Goal: Task Accomplishment & Management: Manage account settings

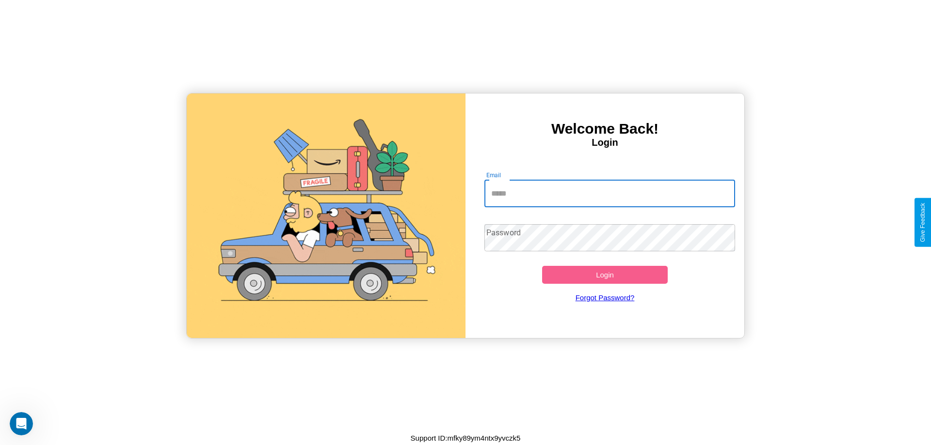
click at [609, 193] on input "Email" at bounding box center [609, 193] width 251 height 27
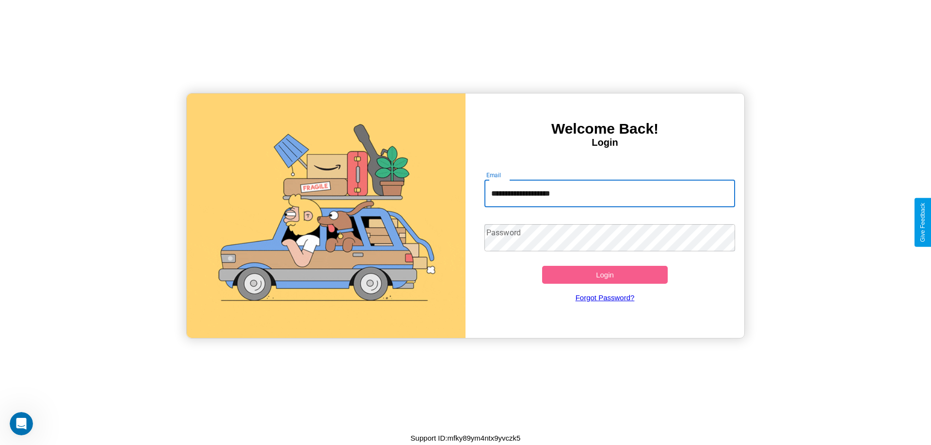
type input "**********"
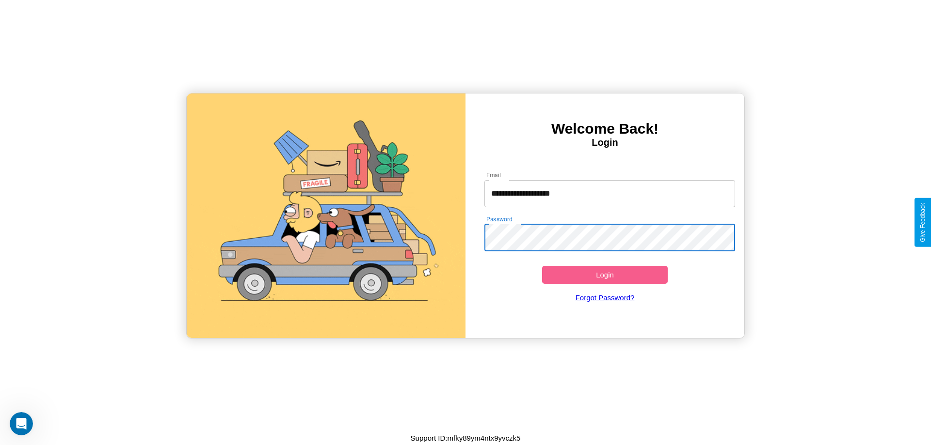
click at [604, 275] on button "Login" at bounding box center [605, 275] width 126 height 18
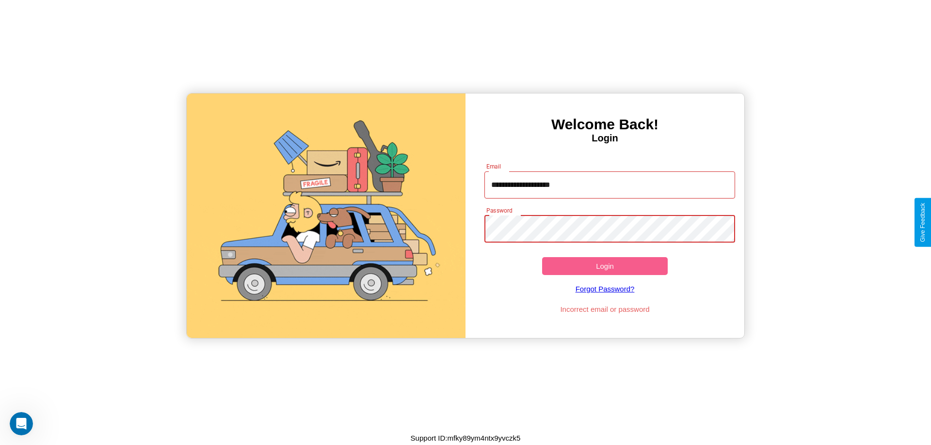
click at [604, 266] on button "Login" at bounding box center [605, 266] width 126 height 18
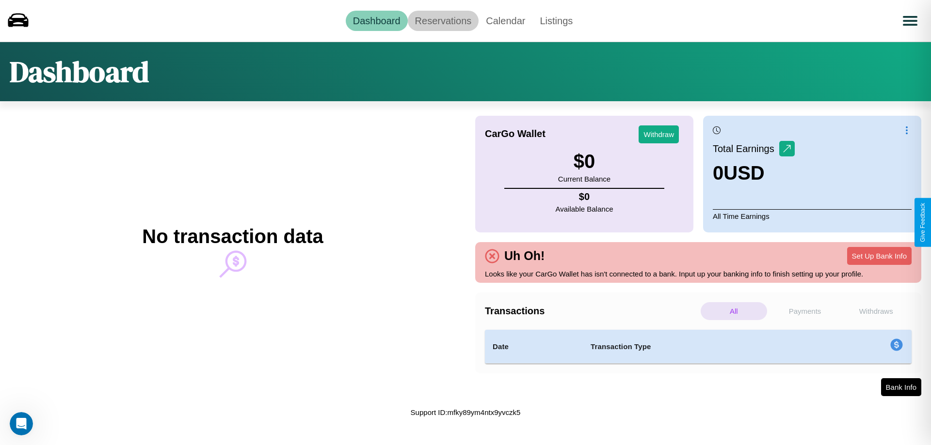
click at [443, 20] on link "Reservations" at bounding box center [443, 21] width 71 height 20
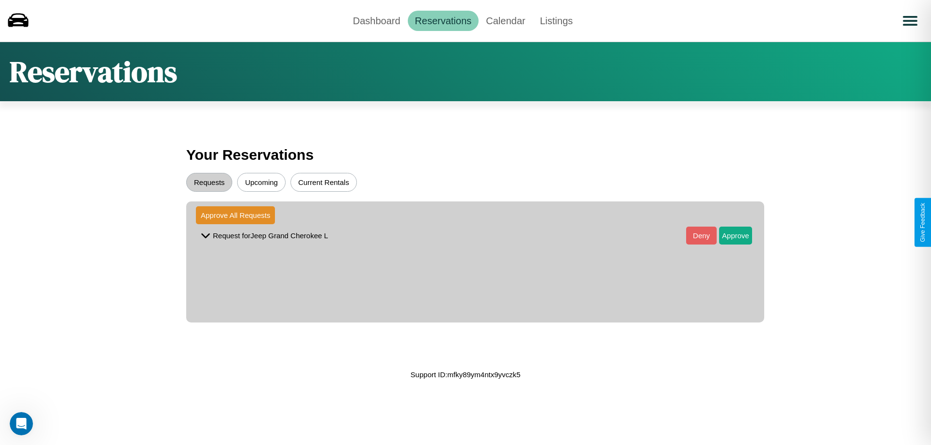
click at [261, 182] on button "Upcoming" at bounding box center [261, 182] width 48 height 19
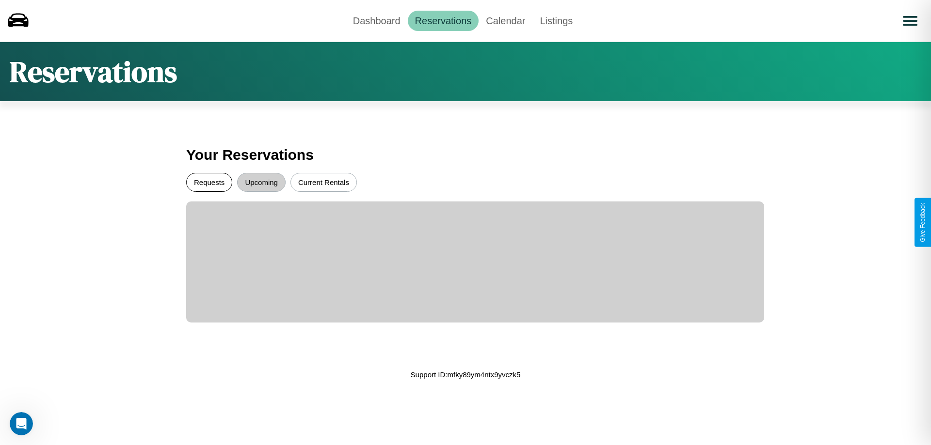
click at [209, 182] on button "Requests" at bounding box center [209, 182] width 46 height 19
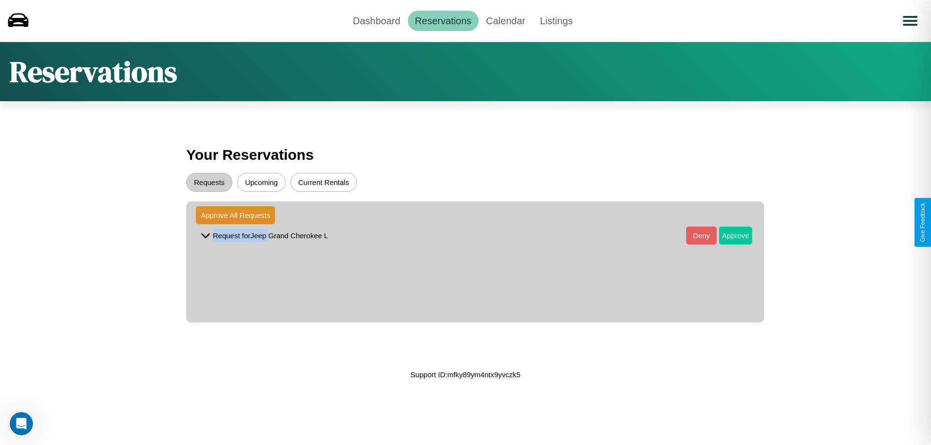
click at [728, 236] on button "Approve" at bounding box center [735, 236] width 33 height 18
